Goal: Information Seeking & Learning: Check status

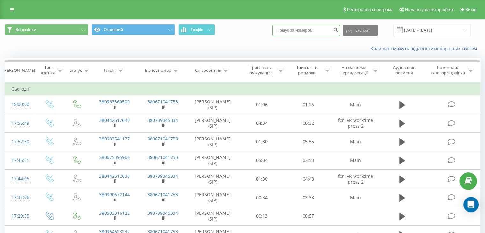
click at [303, 30] on input at bounding box center [306, 30] width 68 height 11
paste input "380958710157"
type input "380958710157"
click at [339, 31] on icon "submit" at bounding box center [335, 29] width 5 height 4
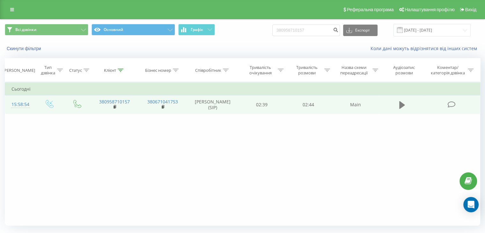
click at [403, 105] on icon at bounding box center [402, 105] width 6 height 8
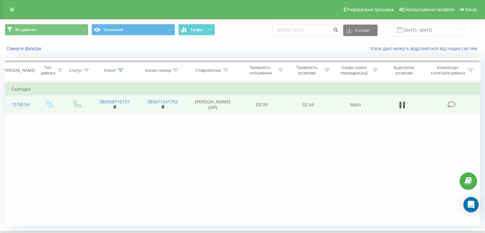
click at [450, 104] on icon at bounding box center [452, 104] width 8 height 7
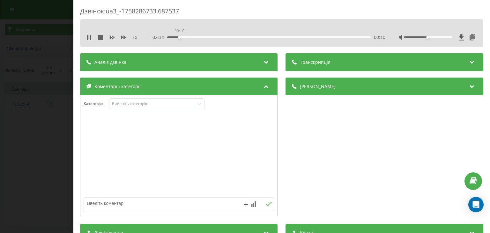
drag, startPoint x: 175, startPoint y: 37, endPoint x: 179, endPoint y: 37, distance: 4.1
click at [179, 37] on div "00:10" at bounding box center [268, 37] width 203 height 2
click at [216, 39] on div "- 02:17 00:26 00:26" at bounding box center [268, 37] width 234 height 6
click at [216, 38] on div "00:26" at bounding box center [268, 37] width 203 height 2
click at [231, 38] on div "00:41" at bounding box center [268, 37] width 203 height 2
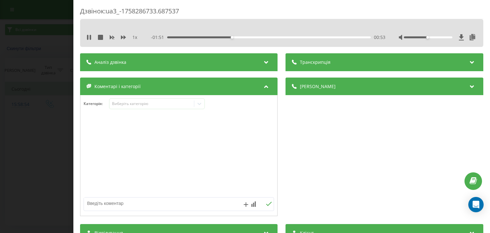
click at [249, 36] on div "00:53" at bounding box center [268, 37] width 203 height 2
click at [262, 37] on div "01:08" at bounding box center [268, 37] width 203 height 2
click at [273, 36] on div "01:17" at bounding box center [268, 37] width 203 height 2
click at [284, 36] on div "01:27" at bounding box center [268, 37] width 203 height 2
click at [294, 36] on div "01:36" at bounding box center [268, 37] width 203 height 2
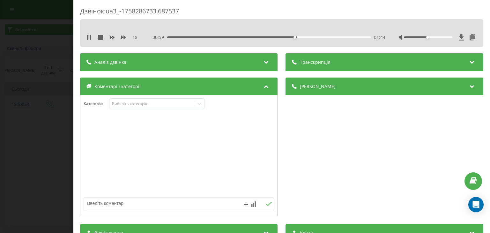
click at [303, 36] on div "01:44" at bounding box center [268, 37] width 203 height 2
click at [51, 62] on div "Дзвінок : ua3_-1758286733.687537 1 x 00:00 02:44 02:44 Транскрипція Для AI-анал…" at bounding box center [245, 116] width 490 height 233
